Goal: Information Seeking & Learning: Learn about a topic

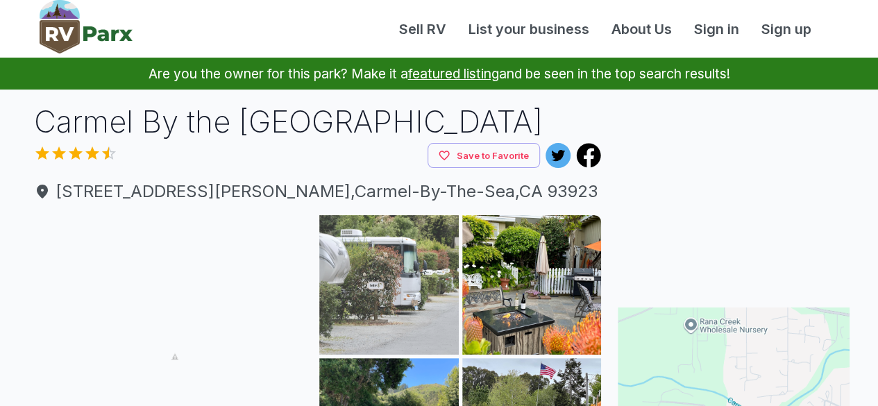
click at [414, 263] on img at bounding box center [389, 285] width 140 height 140
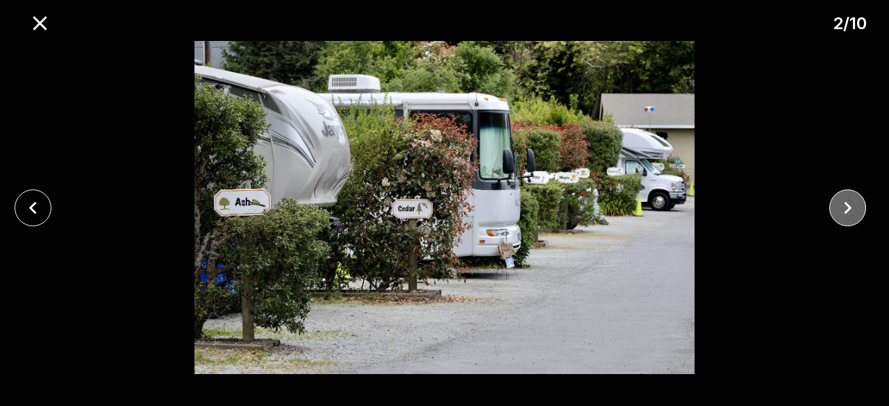
click at [837, 217] on icon "close" at bounding box center [847, 208] width 24 height 24
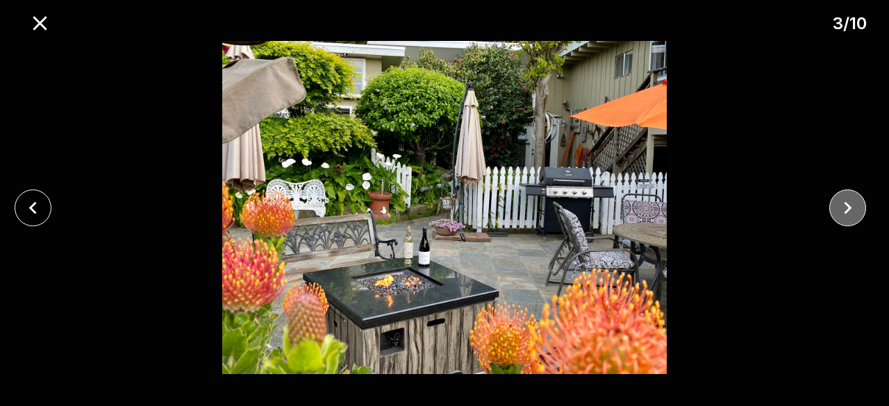
click at [837, 217] on icon "close" at bounding box center [847, 208] width 24 height 24
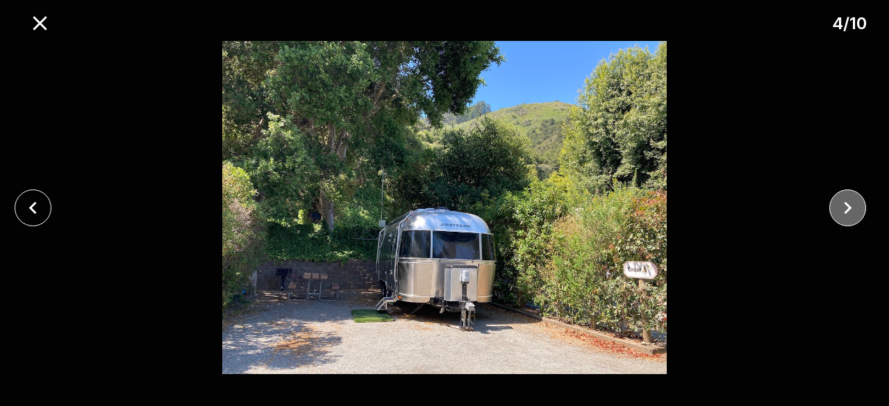
click at [837, 217] on icon "close" at bounding box center [847, 208] width 24 height 24
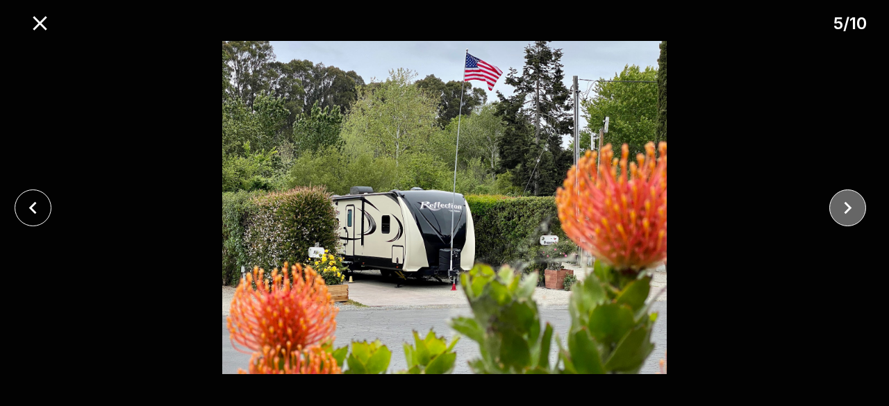
click at [837, 217] on icon "close" at bounding box center [847, 208] width 24 height 24
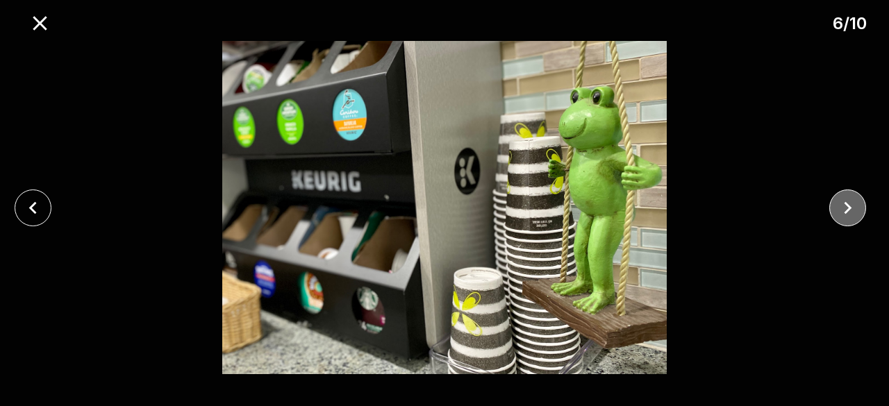
click at [837, 217] on icon "close" at bounding box center [847, 208] width 24 height 24
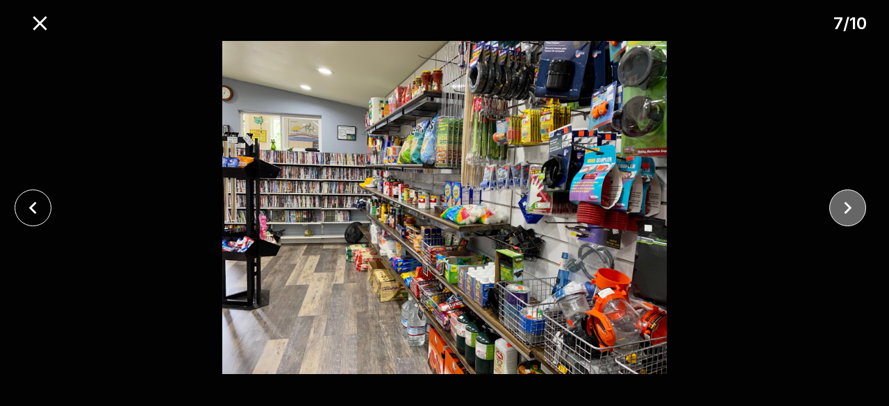
click at [837, 217] on icon "close" at bounding box center [847, 208] width 24 height 24
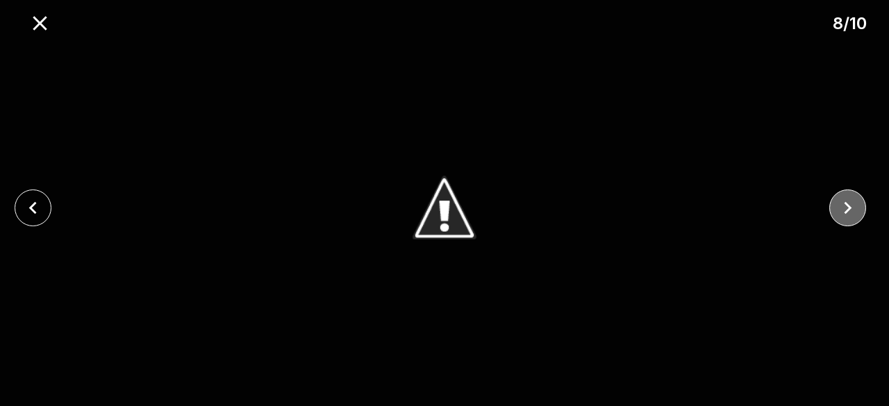
click at [837, 217] on icon "close" at bounding box center [847, 208] width 24 height 24
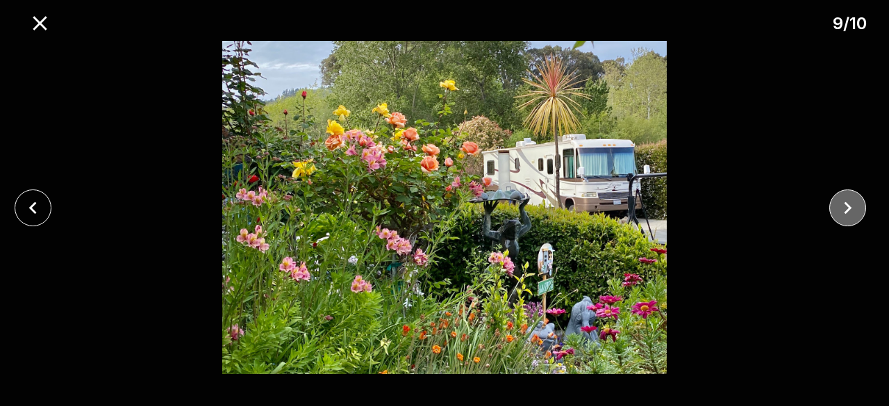
click at [837, 217] on icon "close" at bounding box center [847, 208] width 24 height 24
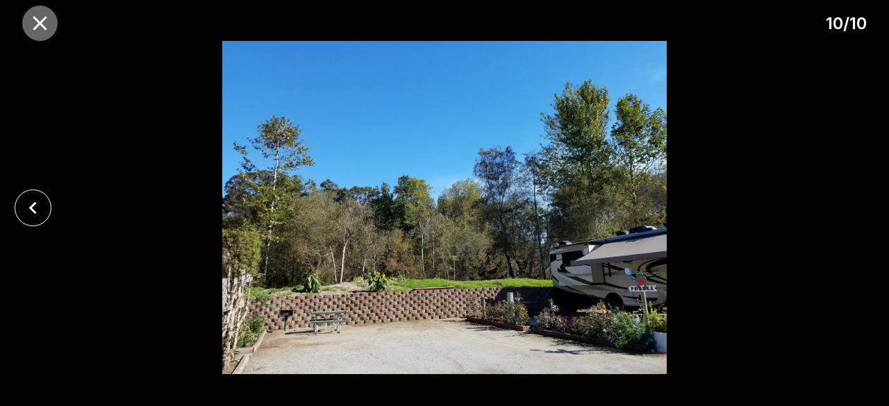
click at [35, 32] on icon "close" at bounding box center [40, 23] width 24 height 24
